Goal: Task Accomplishment & Management: Manage account settings

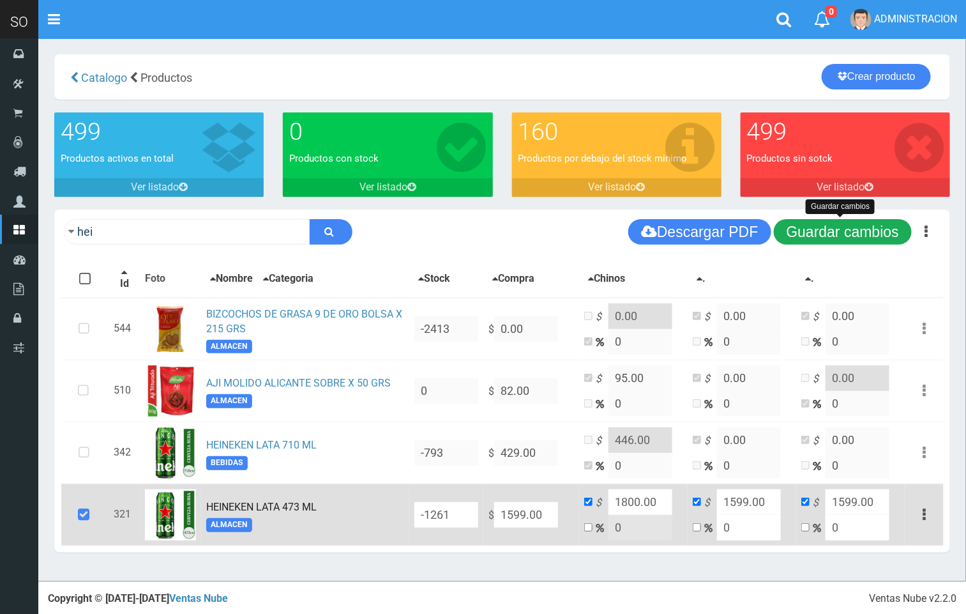
click at [790, 221] on button "Guardar cambios" at bounding box center [843, 232] width 138 height 26
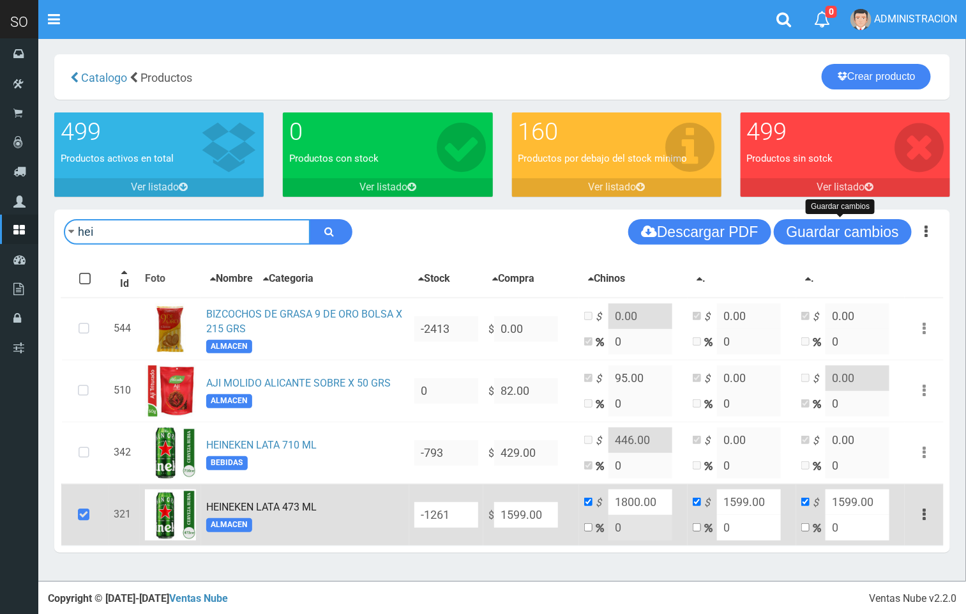
click at [253, 227] on input "hei" at bounding box center [187, 232] width 246 height 26
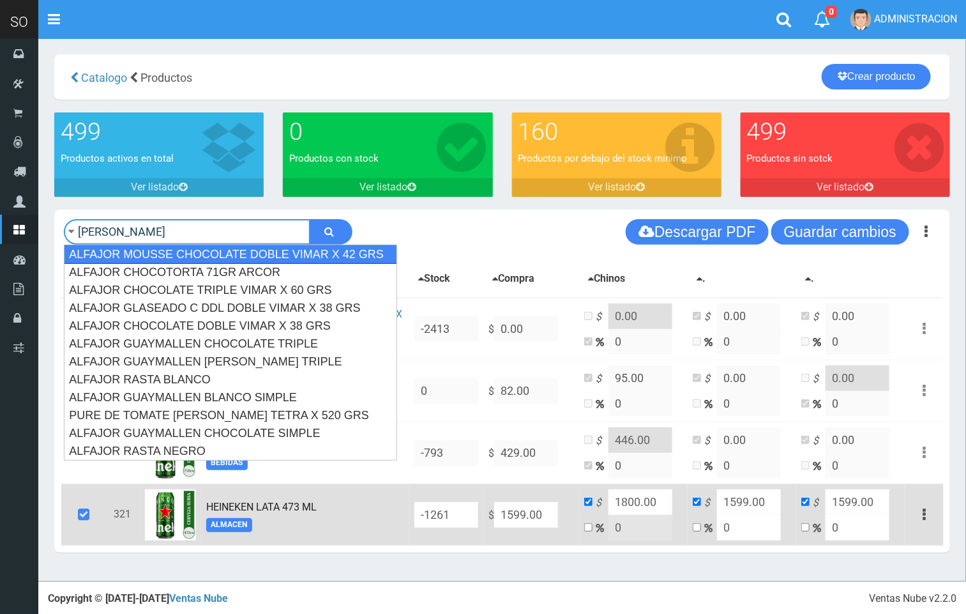
click at [247, 253] on div "ALFAJOR MOUSSE CHOCOLATE DOBLE VIMAR X 42 GRS" at bounding box center [230, 254] width 333 height 19
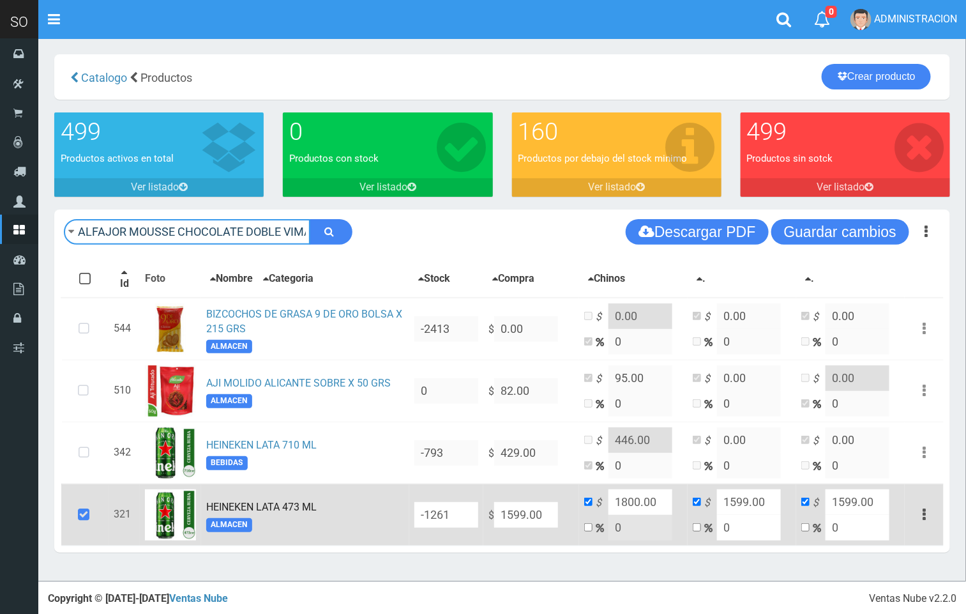
click at [282, 232] on input "ALFAJOR MOUSSE CHOCOLATE DOBLE VIMAR X 42 GRS" at bounding box center [187, 232] width 246 height 26
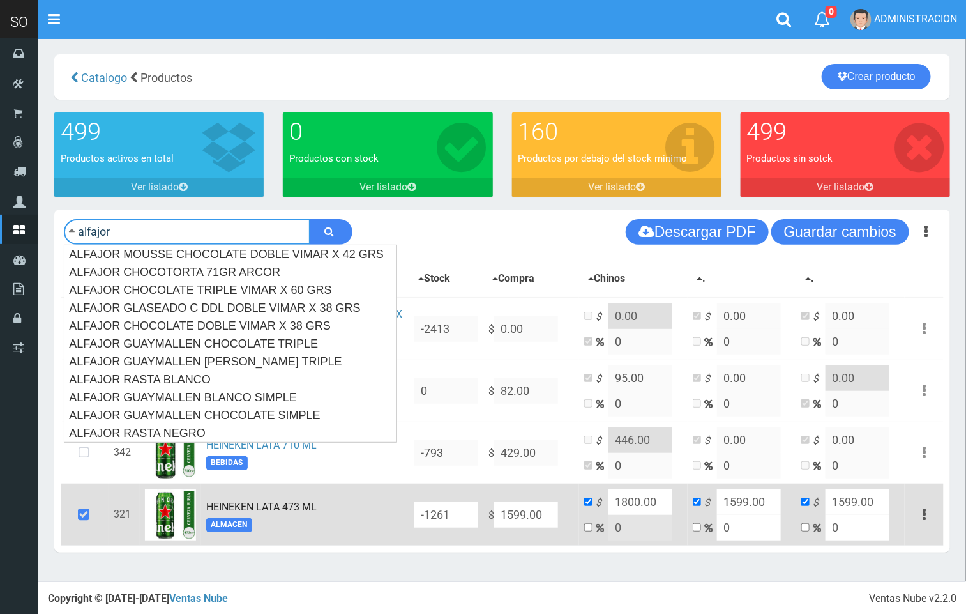
type input "alfajor"
click at [310, 219] on button "submit" at bounding box center [331, 232] width 43 height 26
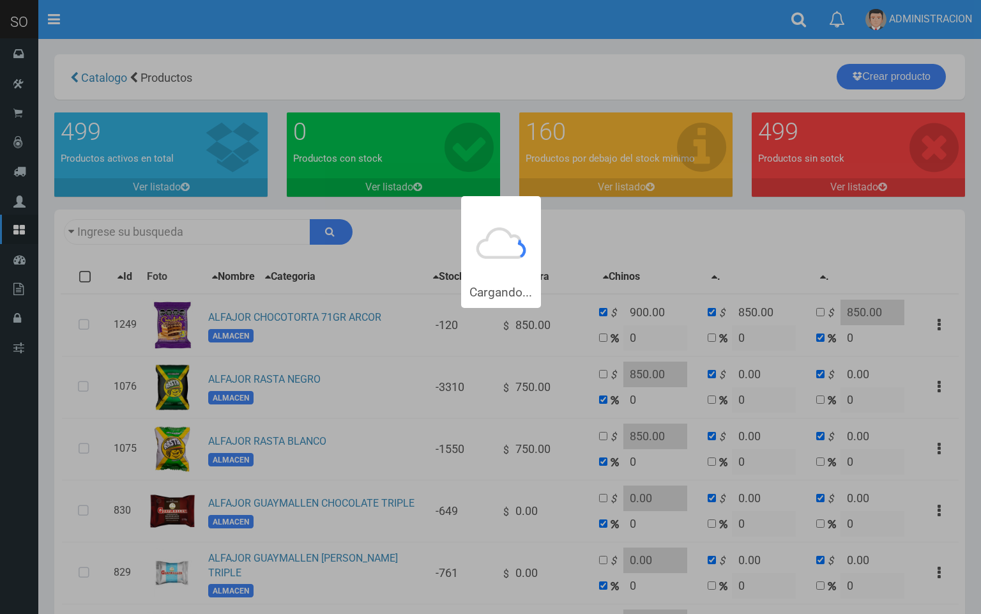
type input "alfajor"
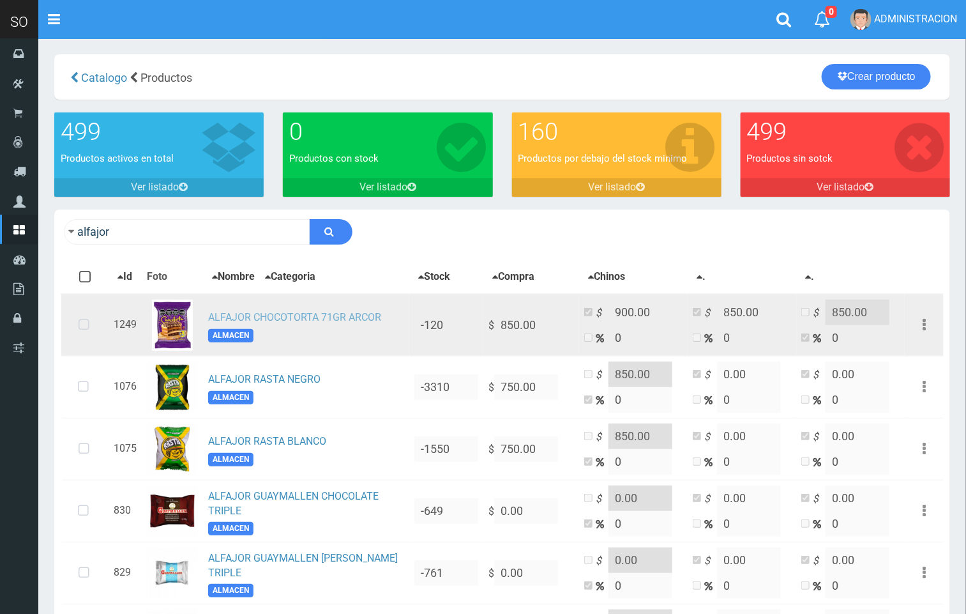
click at [286, 320] on link "ALFAJOR CHOCOTORTA 71GR ARCOR" at bounding box center [294, 317] width 173 height 12
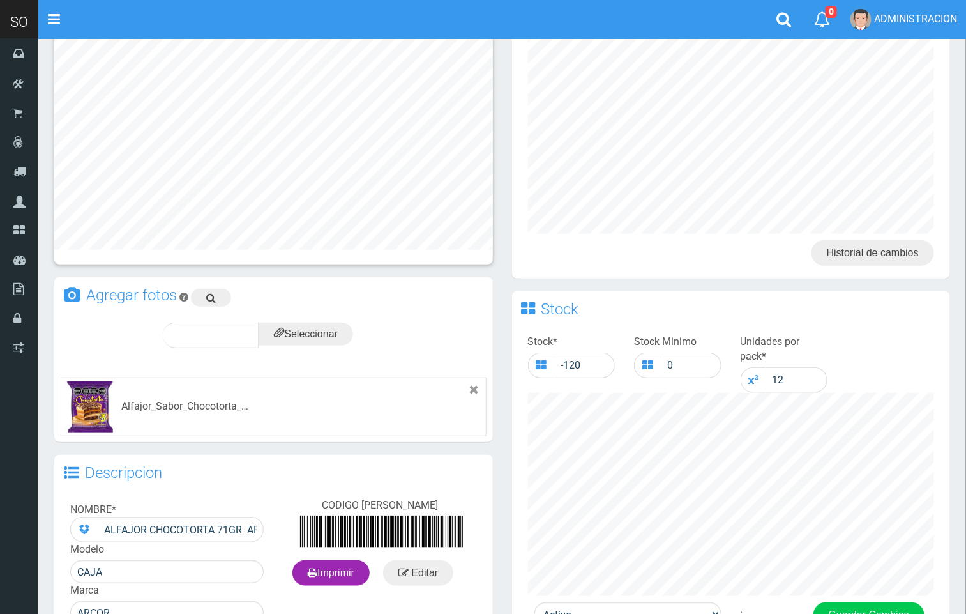
drag, startPoint x: 977, startPoint y: 183, endPoint x: 977, endPoint y: 296, distance: 113.0
click at [966, 295] on html "Cargando... × Nueva alerta Toggle navigation 0" at bounding box center [483, 322] width 966 height 1028
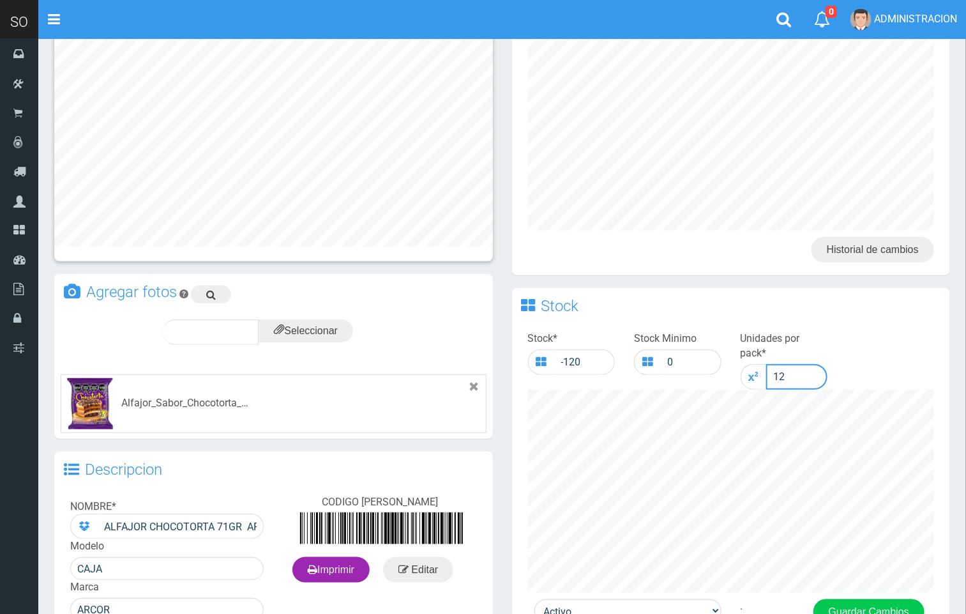
click at [766, 378] on input "12" at bounding box center [797, 377] width 62 height 26
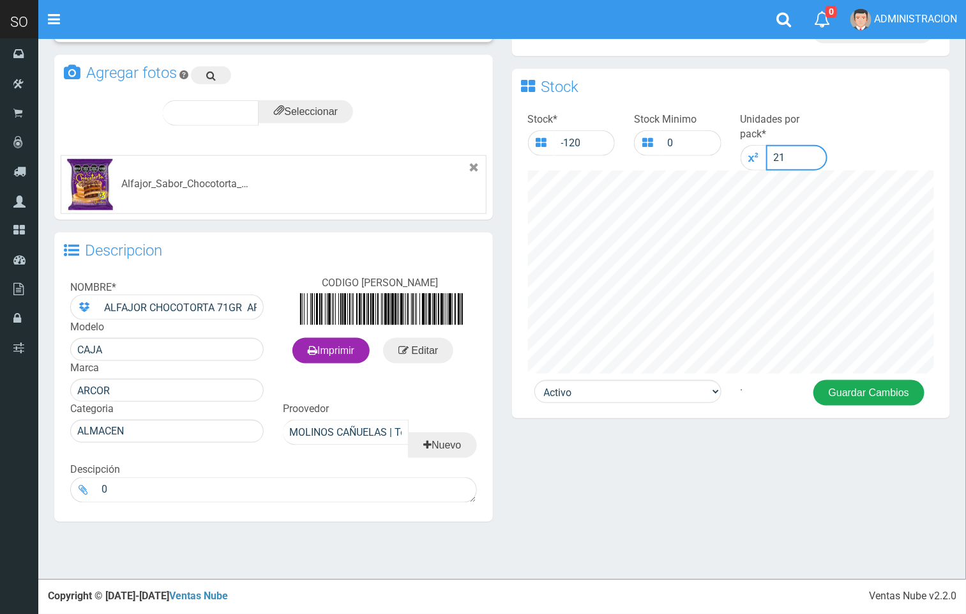
type input "21"
click at [866, 395] on button "Guardar Cambios" at bounding box center [868, 393] width 111 height 26
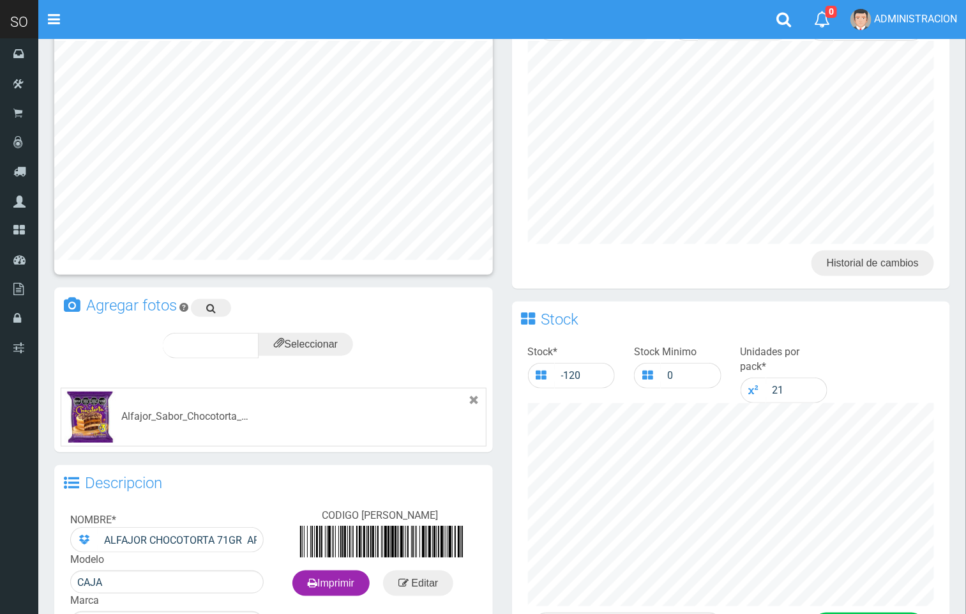
scroll to position [340, 0]
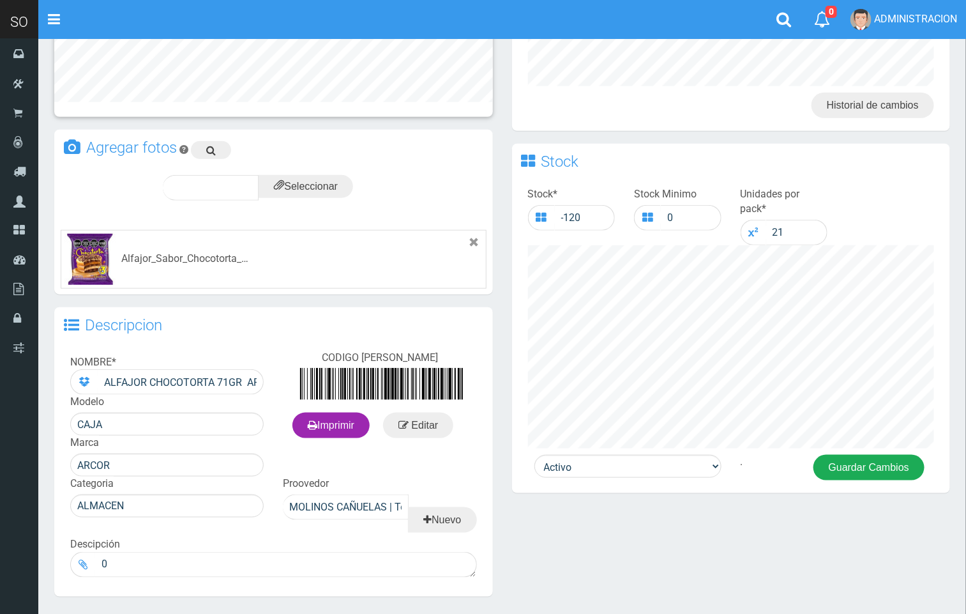
click at [889, 455] on button "Guardar Cambios" at bounding box center [868, 468] width 111 height 26
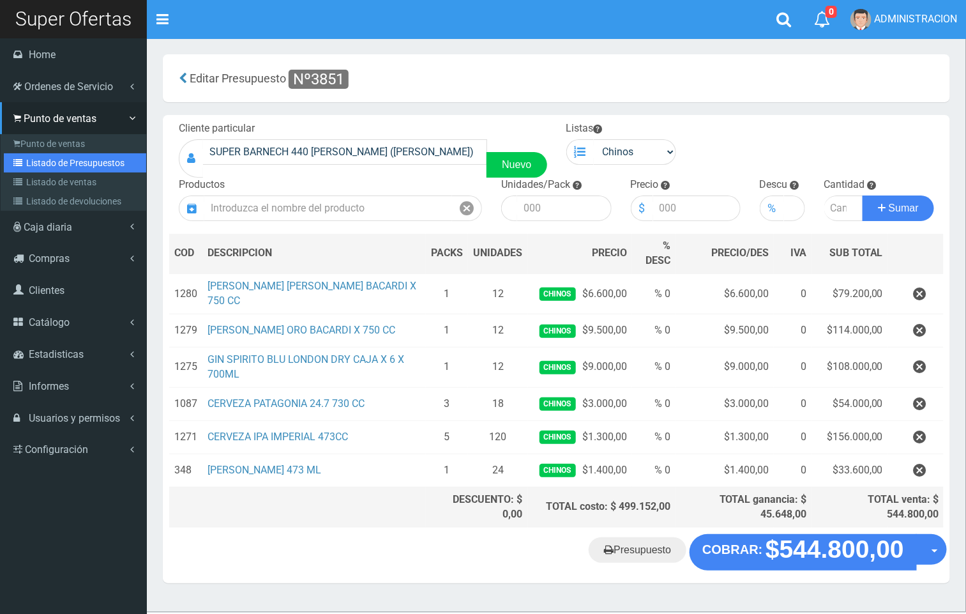
click at [35, 163] on link "Listado de Presupuestos" at bounding box center [75, 162] width 142 height 19
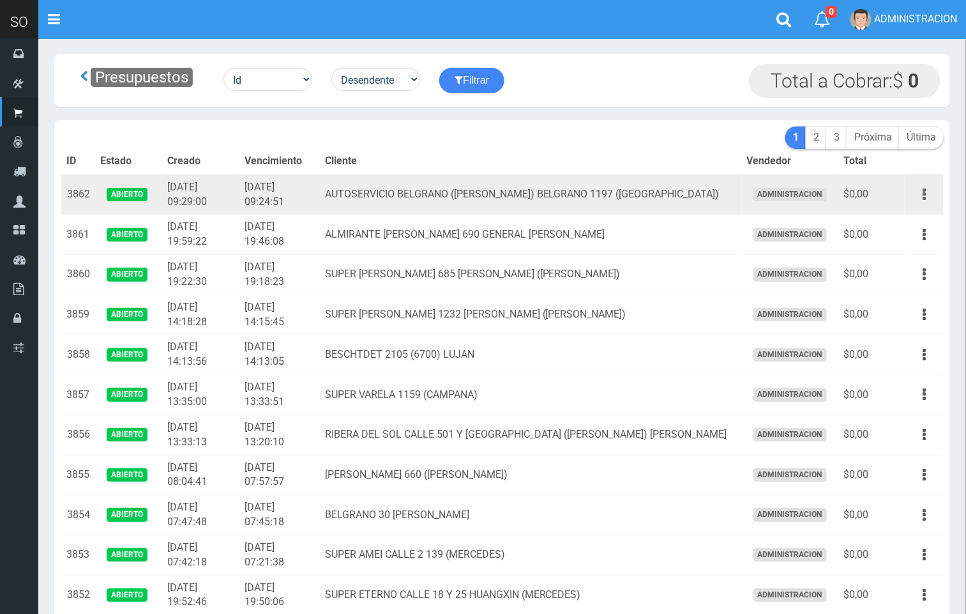
click at [931, 192] on button "button" at bounding box center [924, 194] width 29 height 22
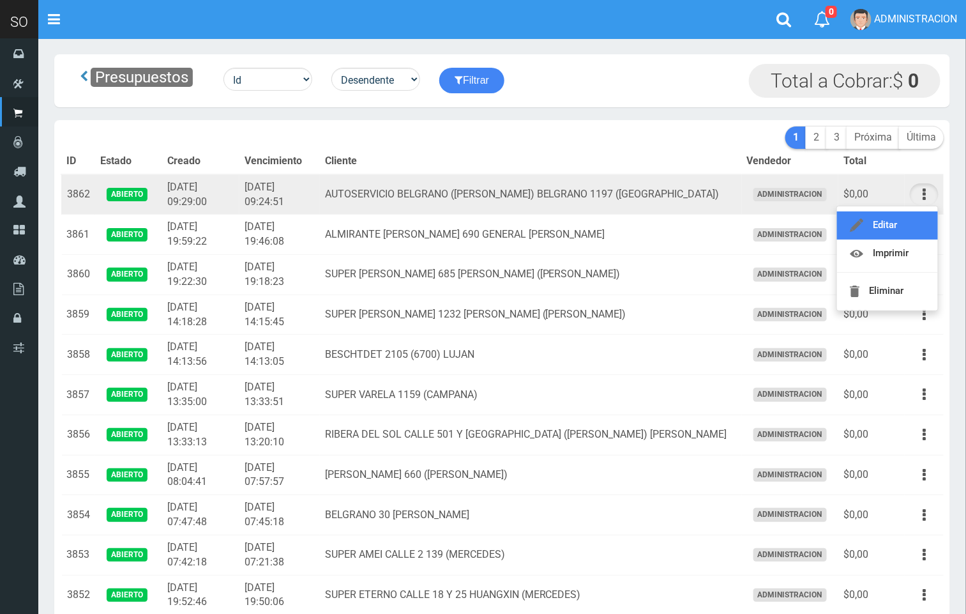
click at [912, 218] on link "Editar" at bounding box center [887, 225] width 101 height 28
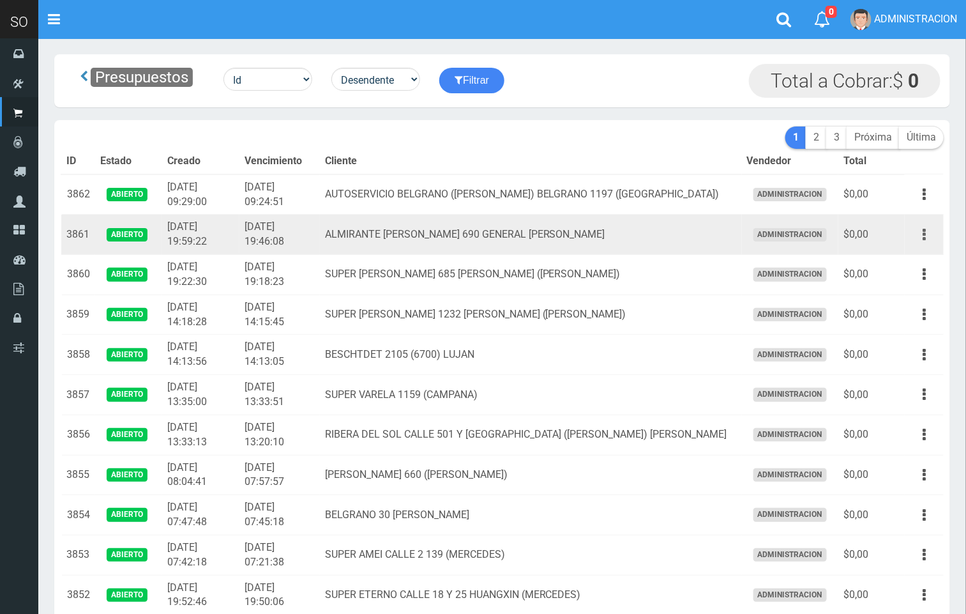
click at [922, 232] on icon "button" at bounding box center [923, 234] width 3 height 22
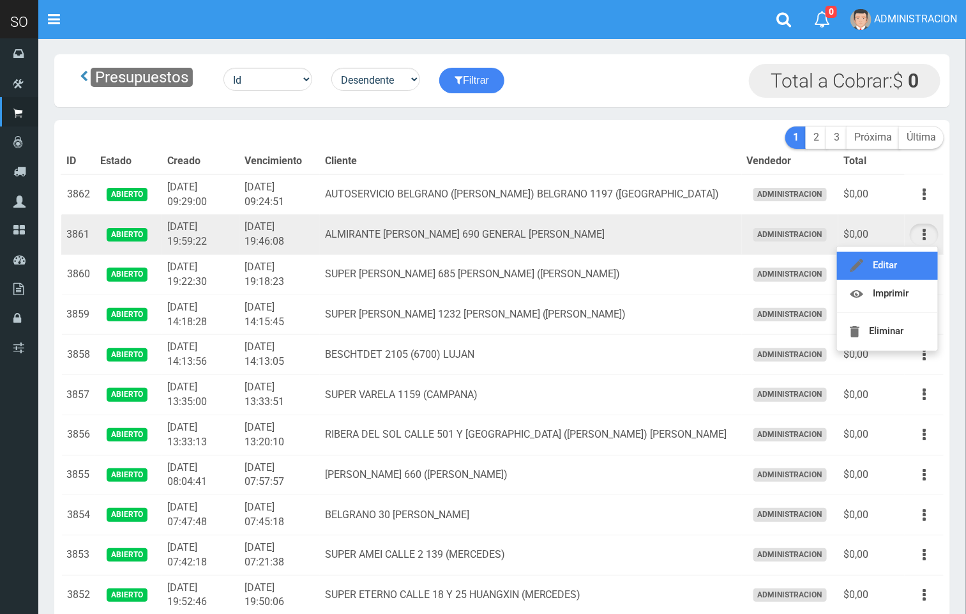
click at [908, 261] on link "Editar" at bounding box center [887, 266] width 101 height 28
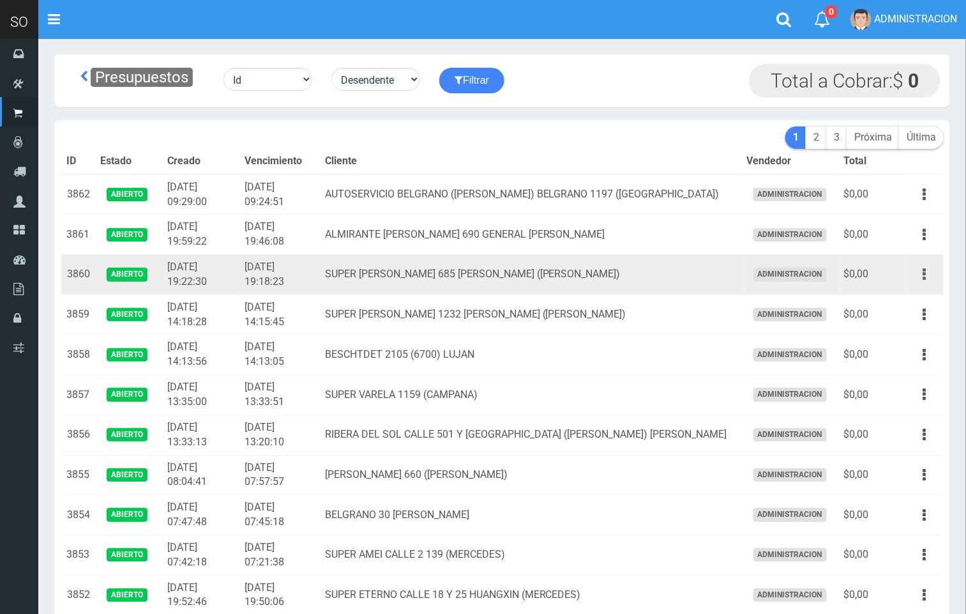
click at [925, 278] on icon "button" at bounding box center [923, 274] width 3 height 22
click at [901, 299] on link "Editar" at bounding box center [887, 305] width 101 height 28
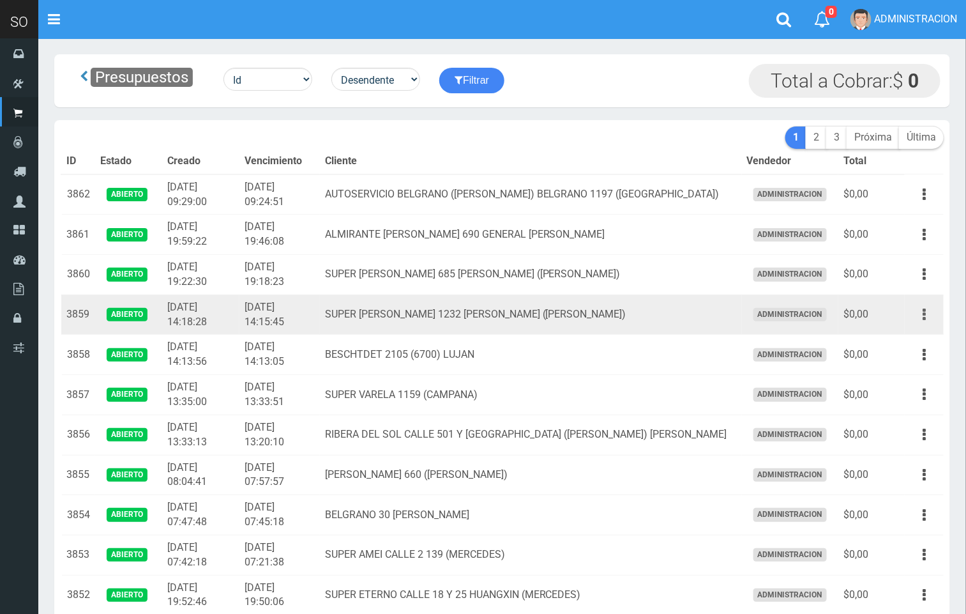
click at [921, 314] on button "button" at bounding box center [924, 314] width 29 height 22
click at [910, 335] on link "Editar" at bounding box center [887, 345] width 101 height 28
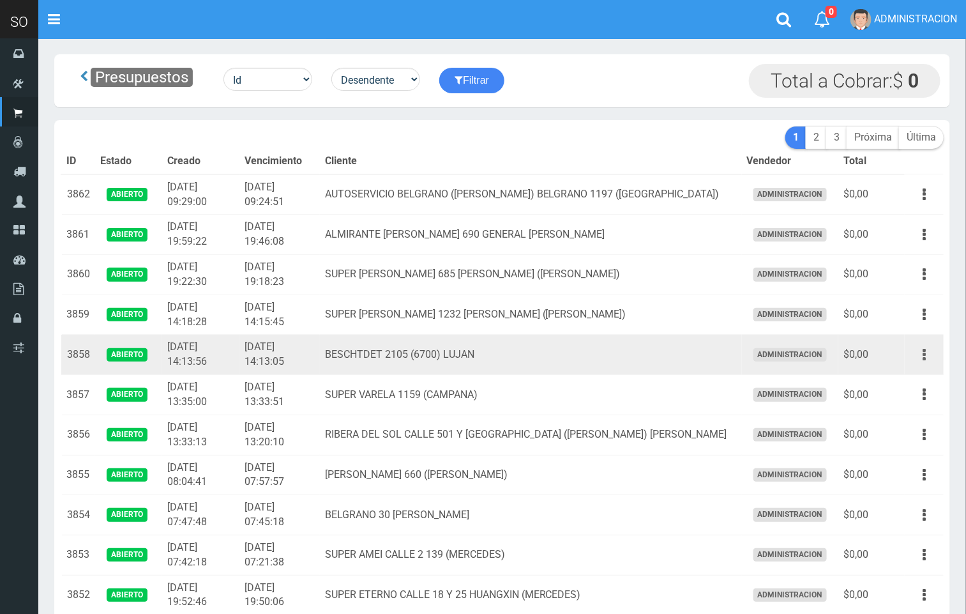
click at [929, 352] on button "button" at bounding box center [924, 354] width 29 height 22
click at [907, 379] on link "Editar" at bounding box center [887, 386] width 101 height 28
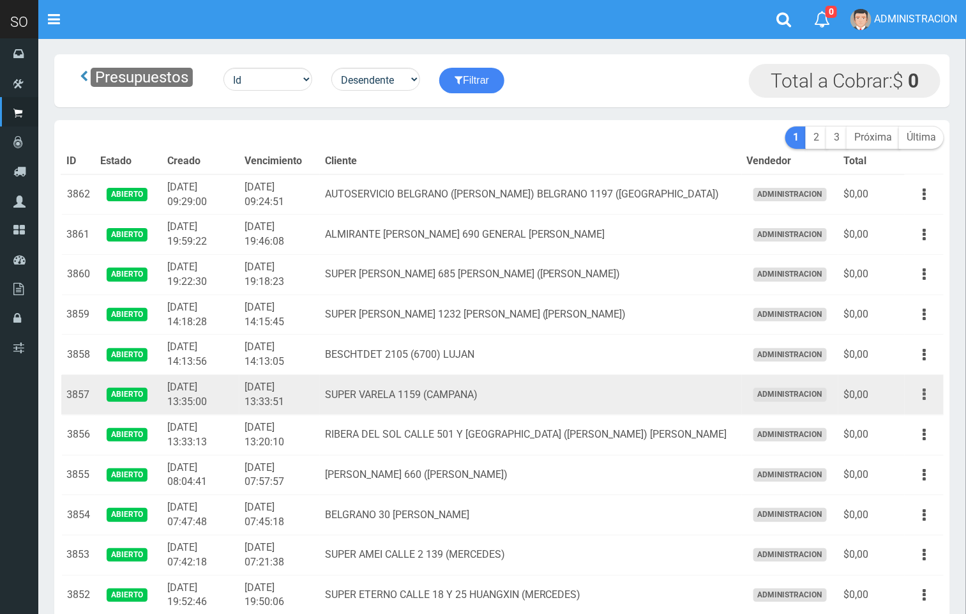
click at [924, 397] on icon "button" at bounding box center [923, 394] width 3 height 22
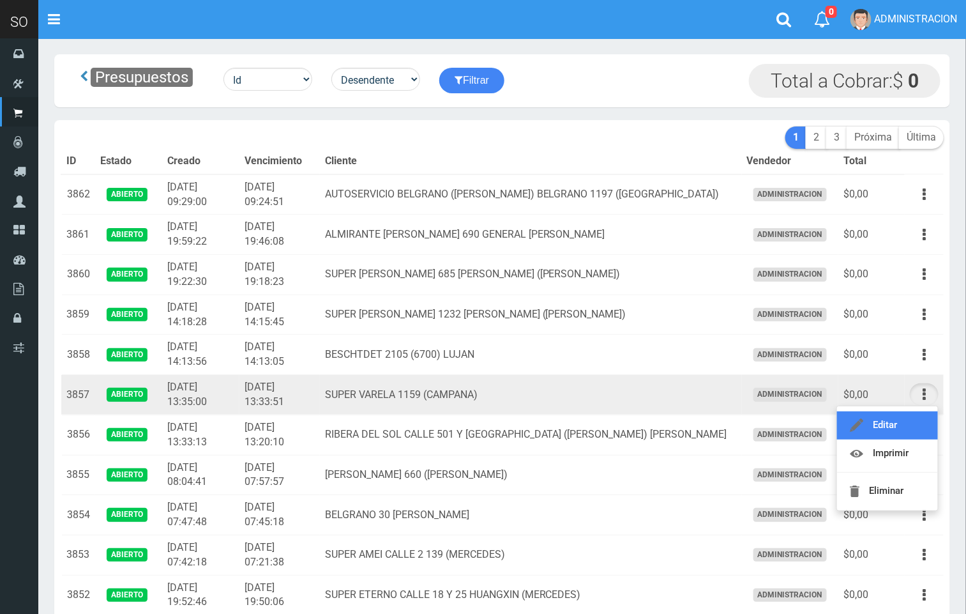
click at [914, 419] on link "Editar" at bounding box center [887, 425] width 101 height 28
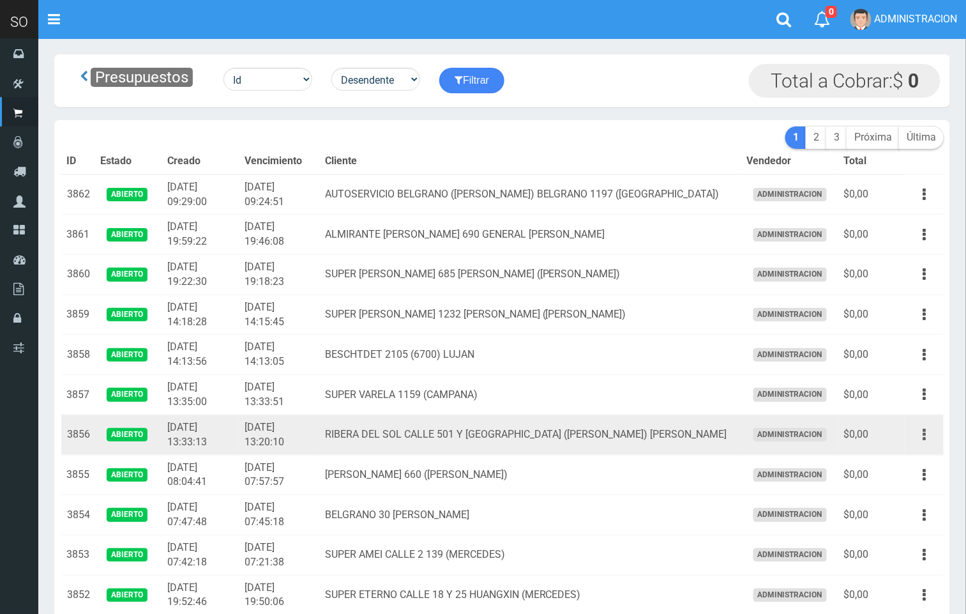
click at [923, 439] on icon "button" at bounding box center [923, 434] width 3 height 22
click at [910, 460] on link "Editar" at bounding box center [887, 465] width 101 height 28
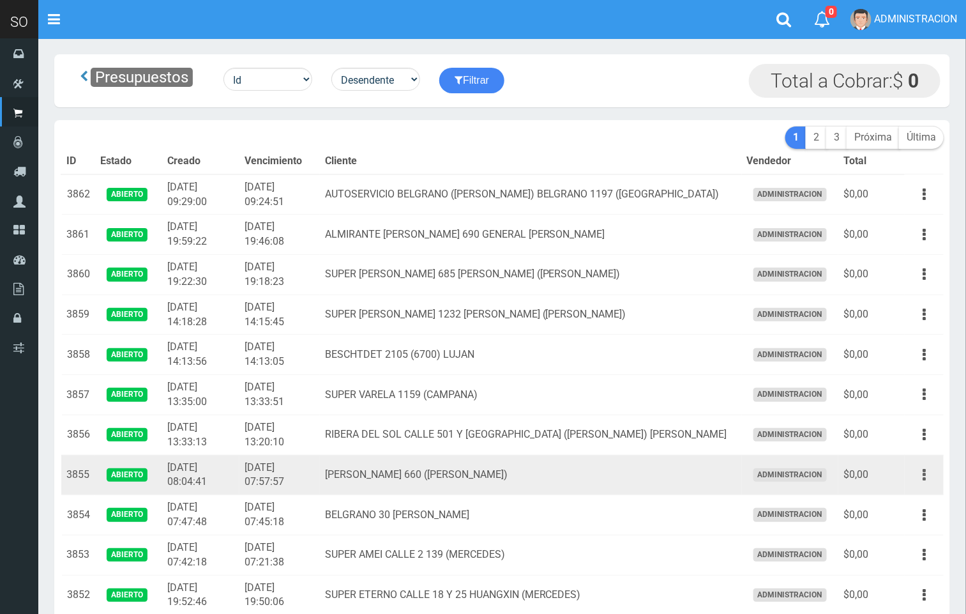
click at [928, 481] on button "button" at bounding box center [924, 474] width 29 height 22
click at [915, 501] on link "Editar" at bounding box center [887, 506] width 101 height 28
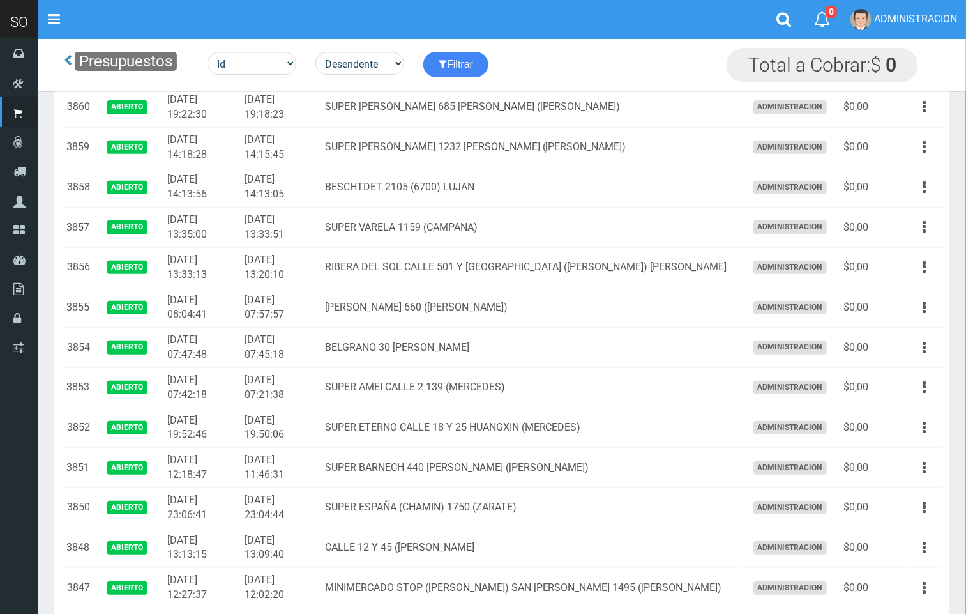
scroll to position [236, 0]
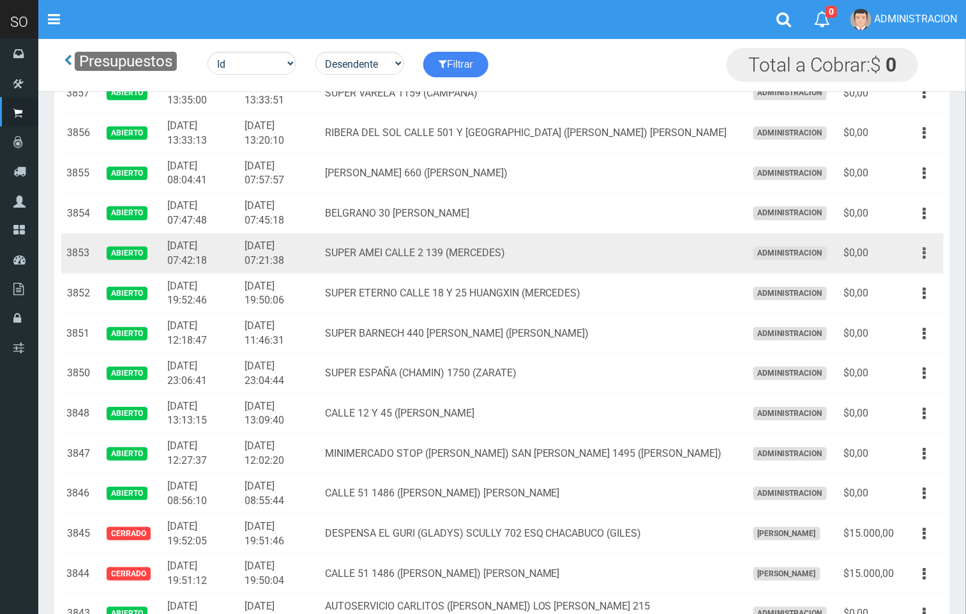
click at [930, 257] on button "button" at bounding box center [924, 253] width 29 height 22
click at [917, 282] on link "Editar" at bounding box center [887, 284] width 101 height 28
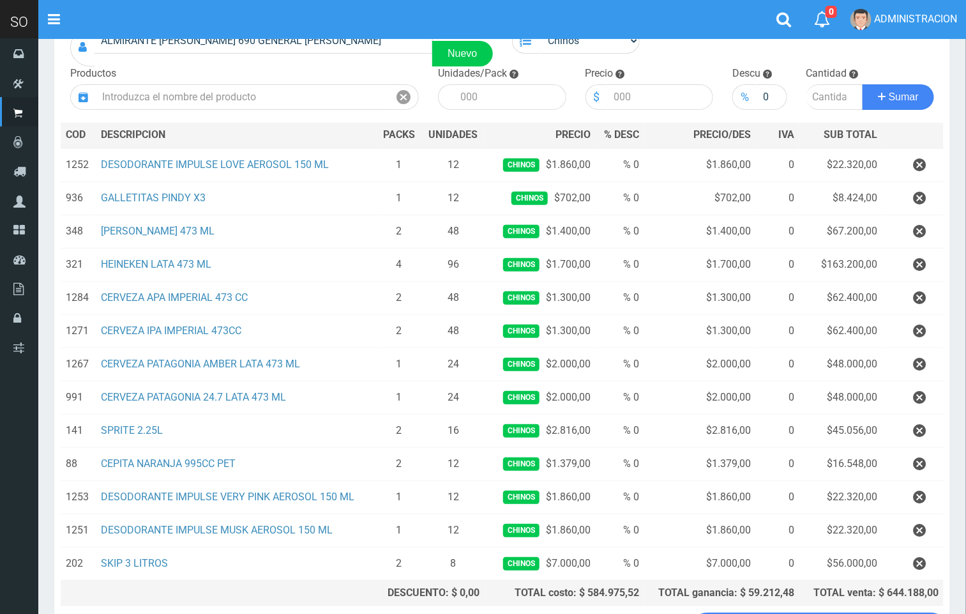
scroll to position [123, 0]
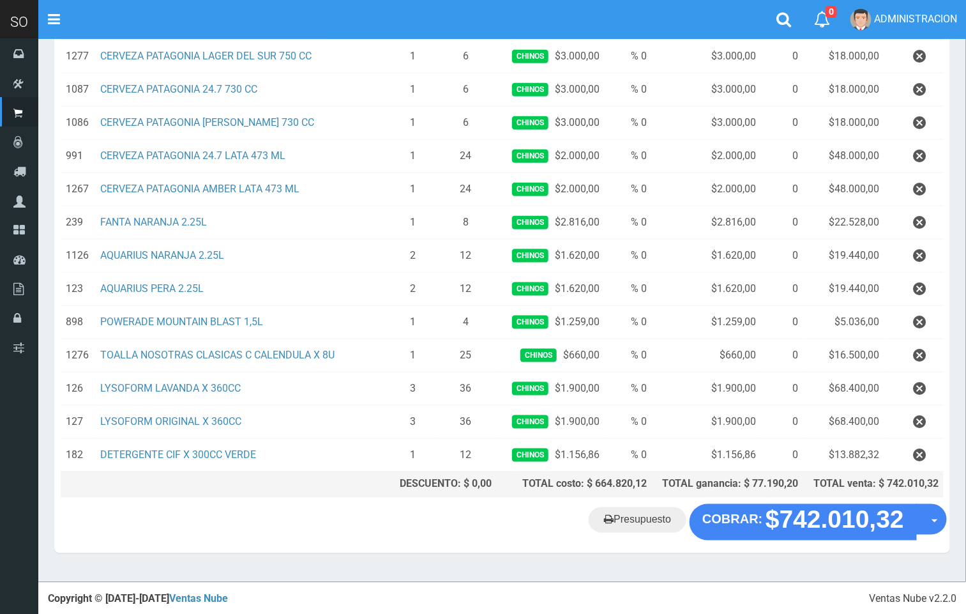
scroll to position [487, 0]
